Goal: Navigation & Orientation: Find specific page/section

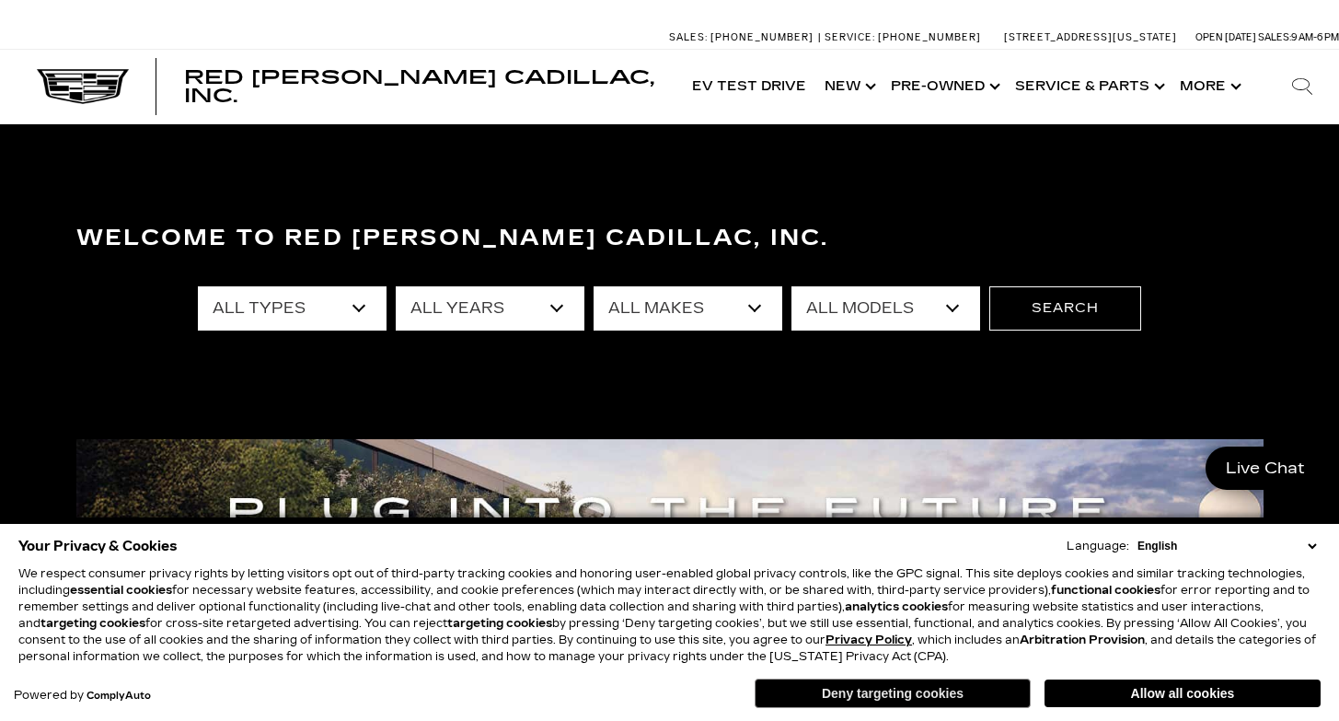
click at [829, 700] on button "Deny targeting cookies" at bounding box center [893, 692] width 276 height 29
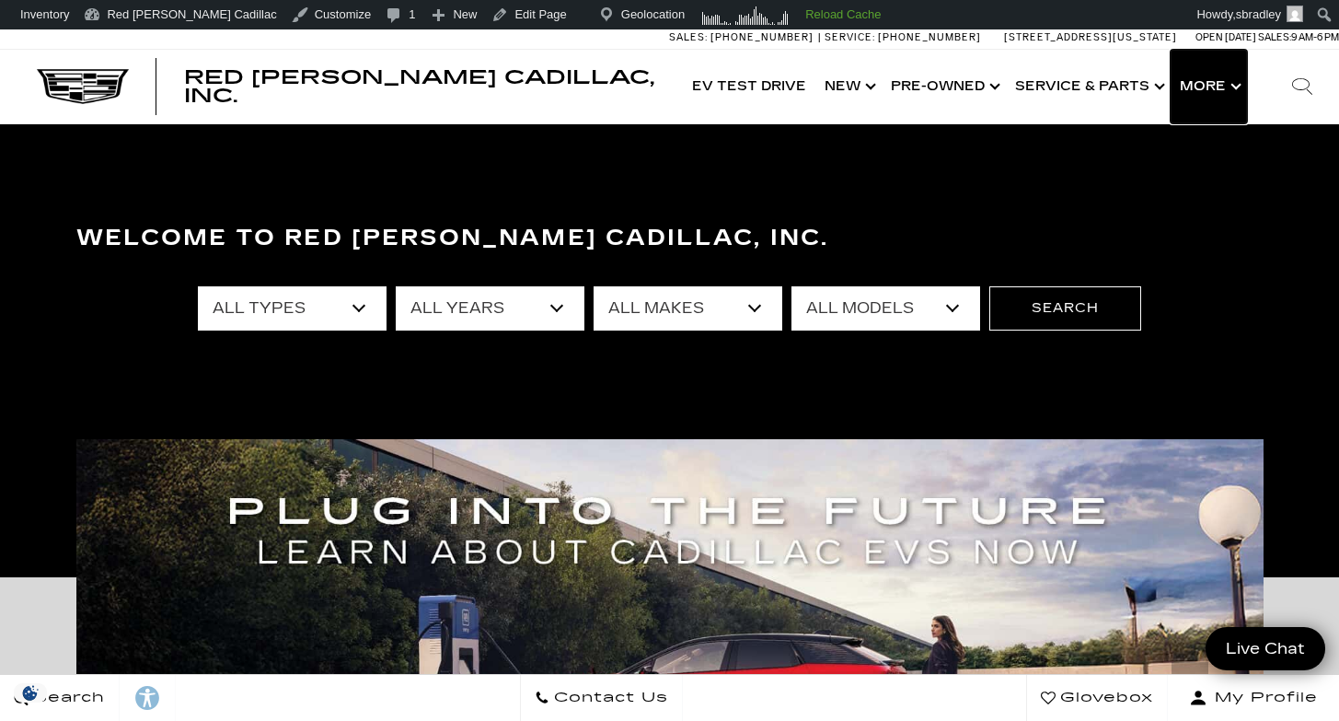
click at [1224, 93] on button "Show More" at bounding box center [1209, 87] width 76 height 74
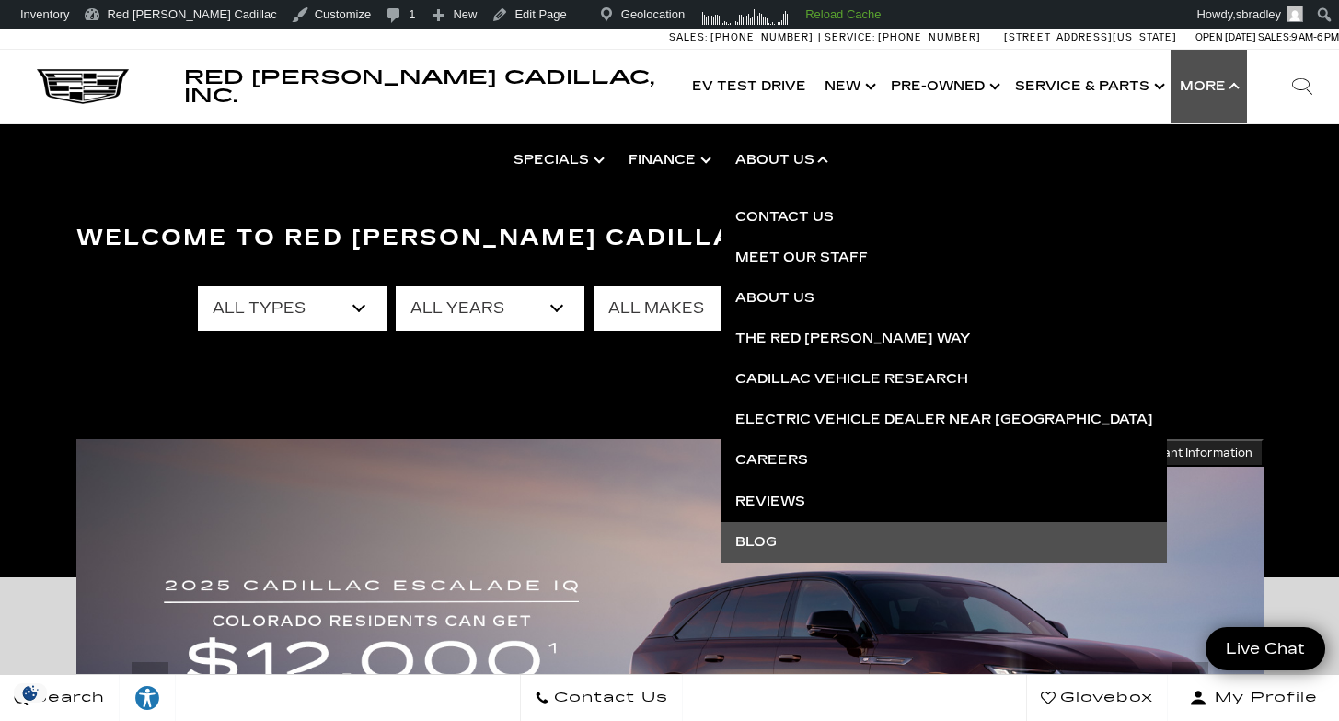
click at [773, 544] on link "Blog" at bounding box center [944, 542] width 445 height 40
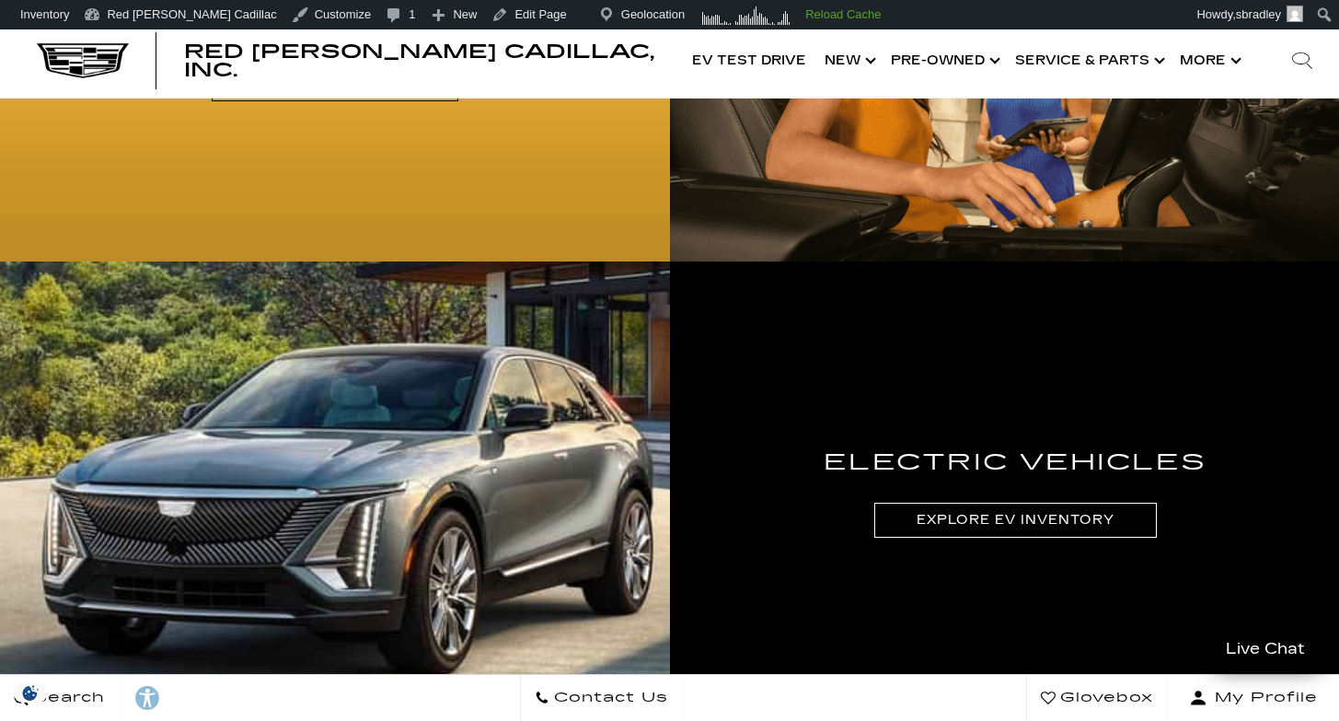
scroll to position [4853, 0]
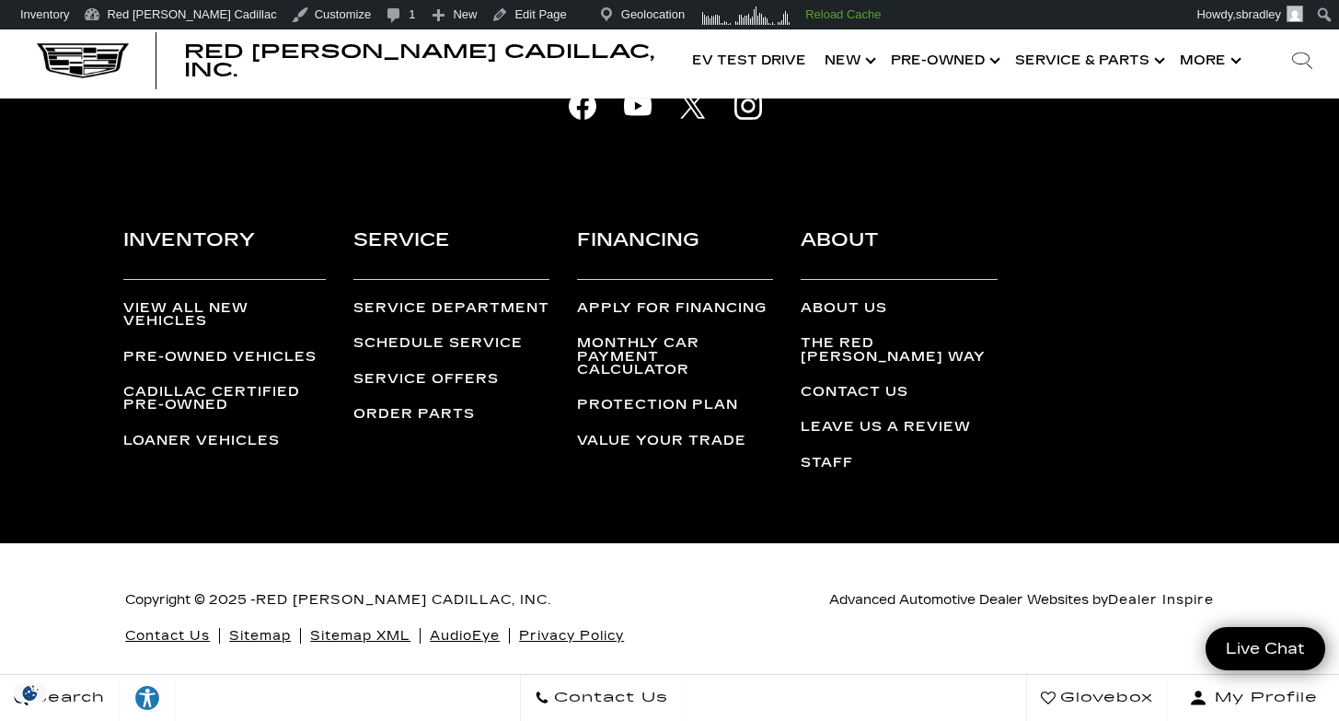
click at [261, 628] on link "Sitemap" at bounding box center [260, 636] width 62 height 16
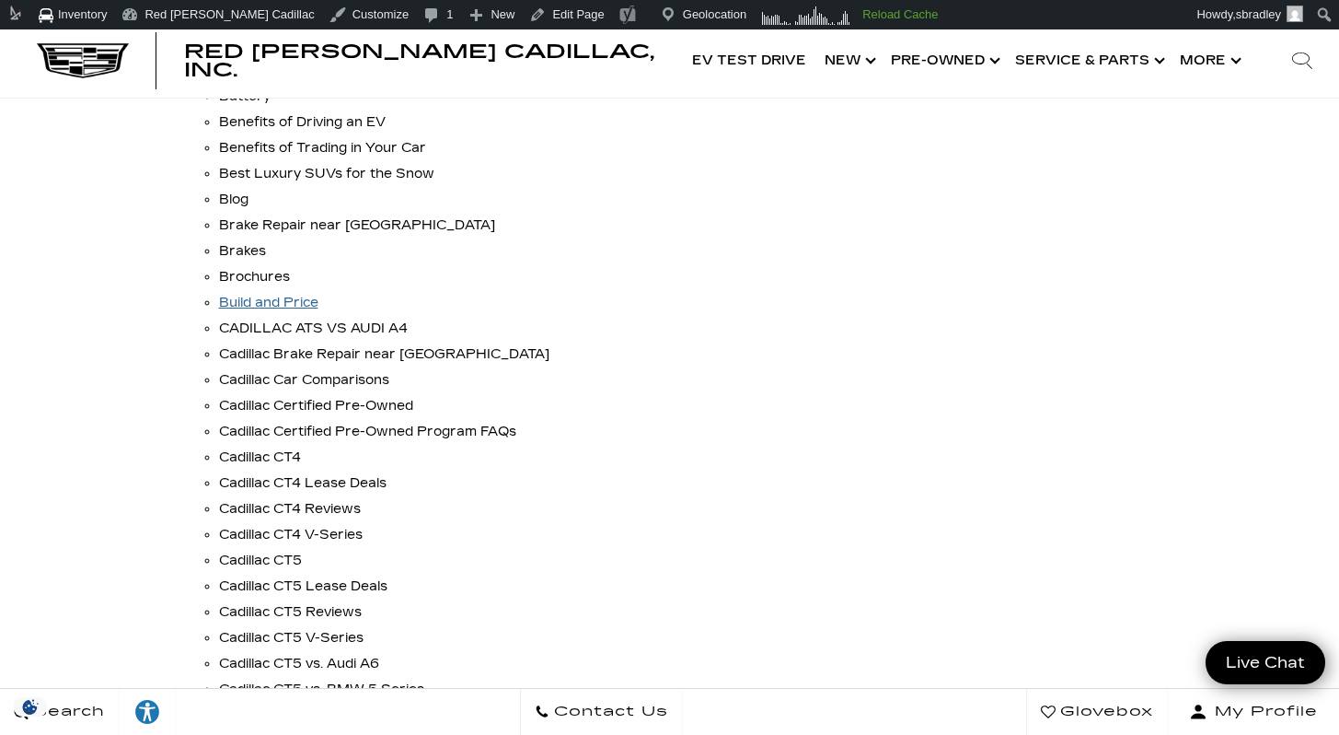
scroll to position [2459, 0]
click at [242, 202] on link "Blog" at bounding box center [233, 200] width 29 height 16
